Goal: Check status: Check status

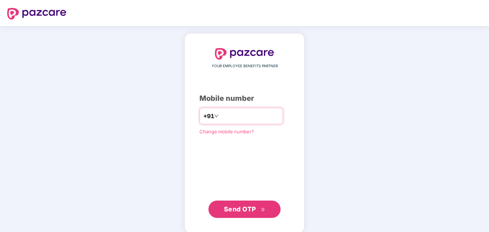
click at [235, 115] on input "number" at bounding box center [249, 116] width 59 height 12
click at [220, 114] on input "**********" at bounding box center [249, 116] width 59 height 12
type input "**********"
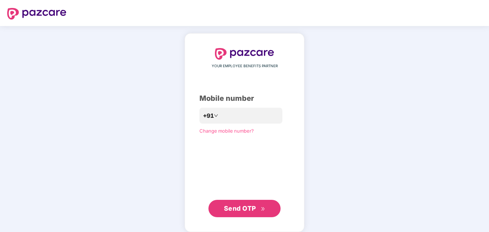
click at [251, 206] on span "Send OTP" at bounding box center [240, 208] width 32 height 8
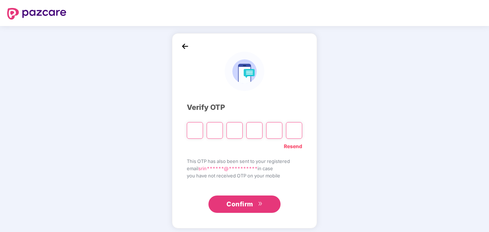
type input "*"
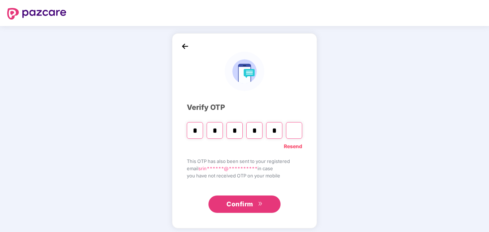
type input "*"
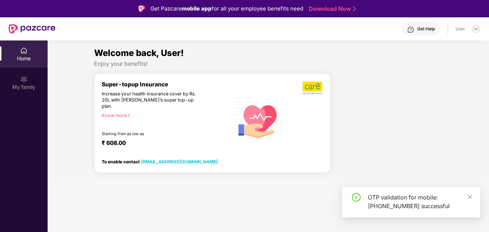
click at [478, 27] on img at bounding box center [476, 29] width 6 height 6
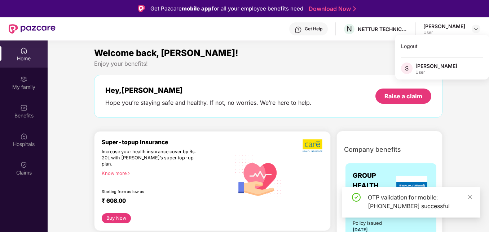
click at [428, 69] on div "[PERSON_NAME]" at bounding box center [437, 65] width 42 height 7
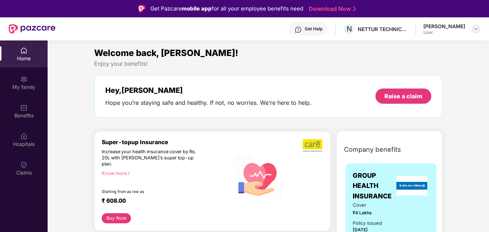
click at [476, 28] on img at bounding box center [476, 29] width 6 height 6
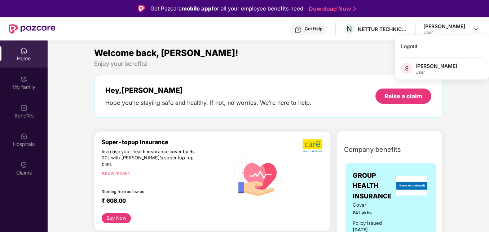
click at [420, 71] on div "User" at bounding box center [437, 72] width 42 height 6
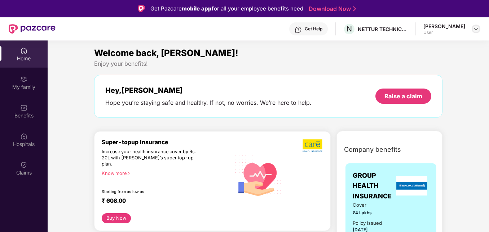
click at [477, 29] on img at bounding box center [476, 29] width 6 height 6
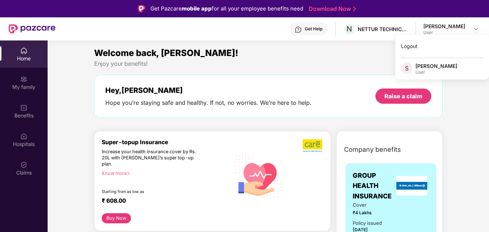
click at [408, 67] on span "S" at bounding box center [407, 68] width 4 height 9
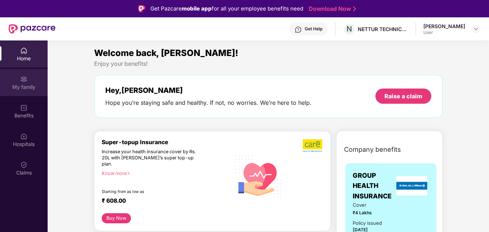
click at [22, 84] on div "My family" at bounding box center [24, 86] width 48 height 7
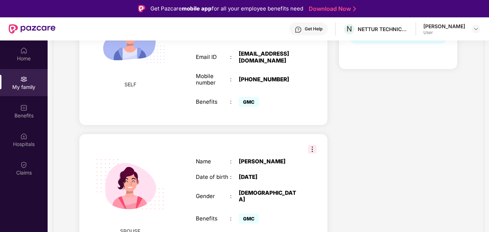
scroll to position [36, 0]
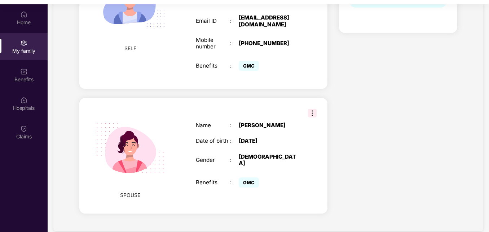
click at [310, 109] on img at bounding box center [312, 113] width 9 height 9
click at [298, 178] on div "GMC" at bounding box center [269, 182] width 60 height 14
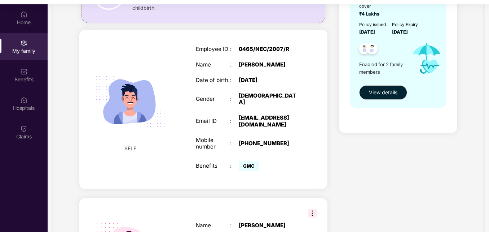
scroll to position [0, 0]
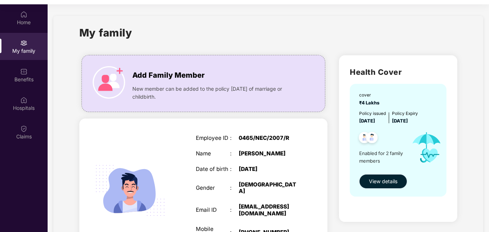
click at [387, 182] on span "View details" at bounding box center [383, 181] width 29 height 8
